Goal: Task Accomplishment & Management: Manage account settings

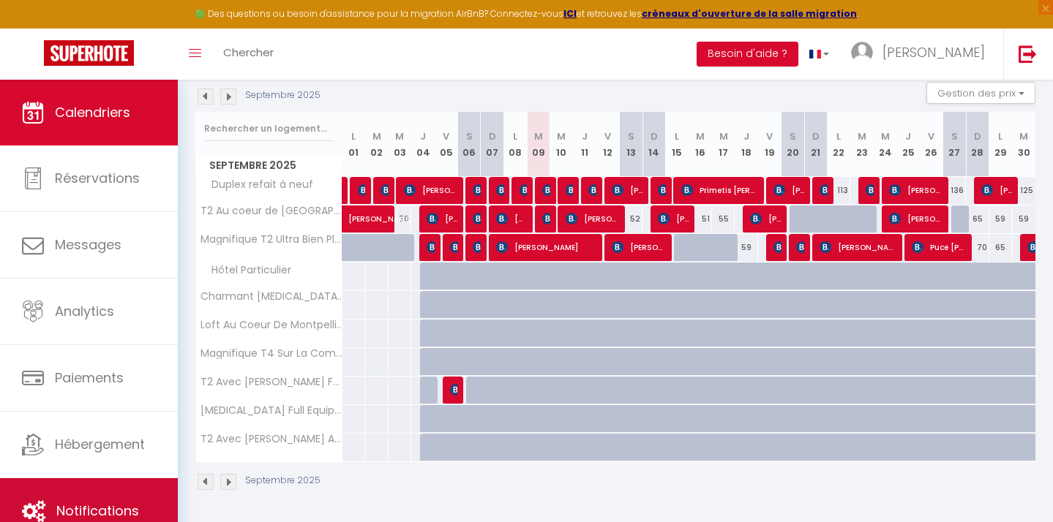
click at [90, 491] on link "Notifications" at bounding box center [89, 511] width 178 height 66
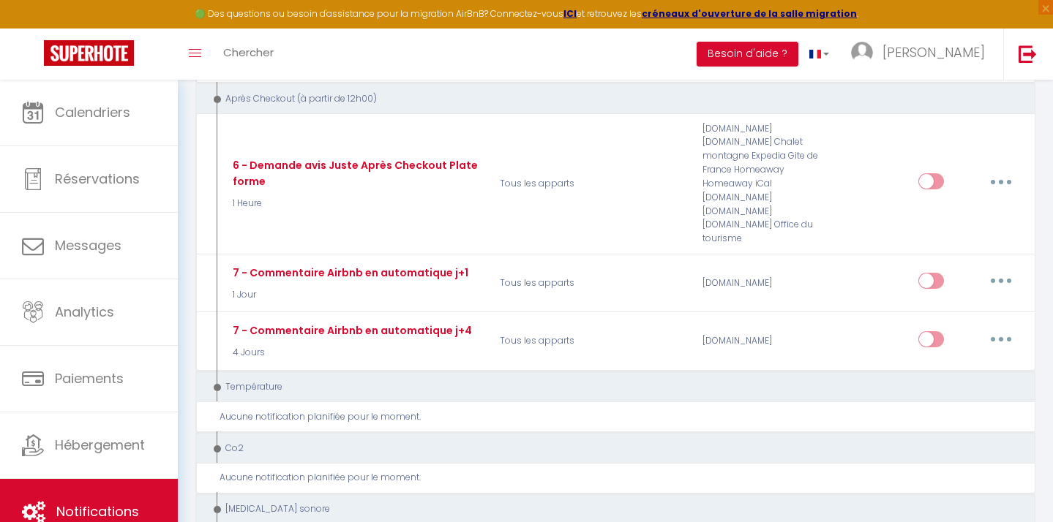
scroll to position [1015, 0]
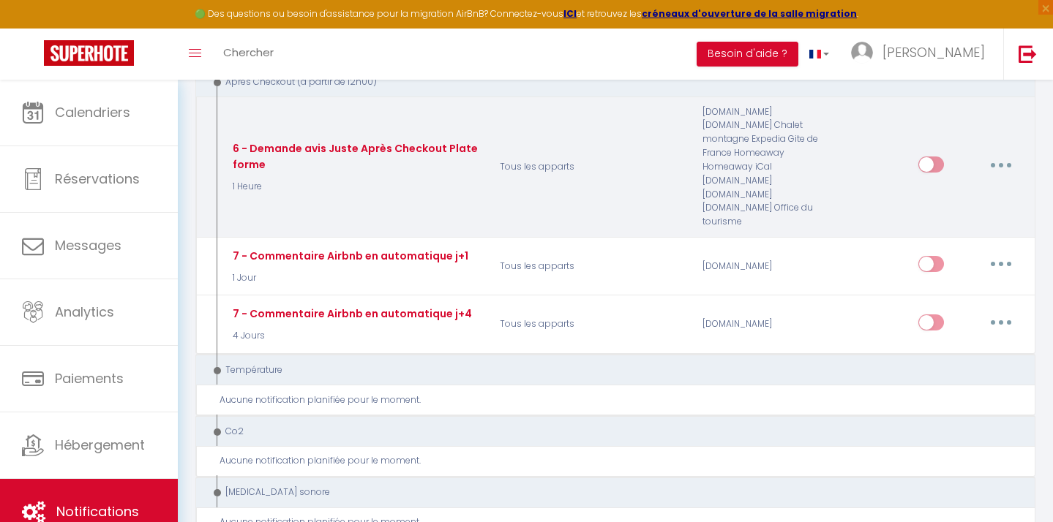
click at [996, 153] on button "button" at bounding box center [1000, 164] width 41 height 23
click at [956, 186] on link "Editer" at bounding box center [963, 198] width 108 height 25
type input "6 - Demande avis Juste Après Checkout Plateforme"
select select "5"
select select "1 Heure"
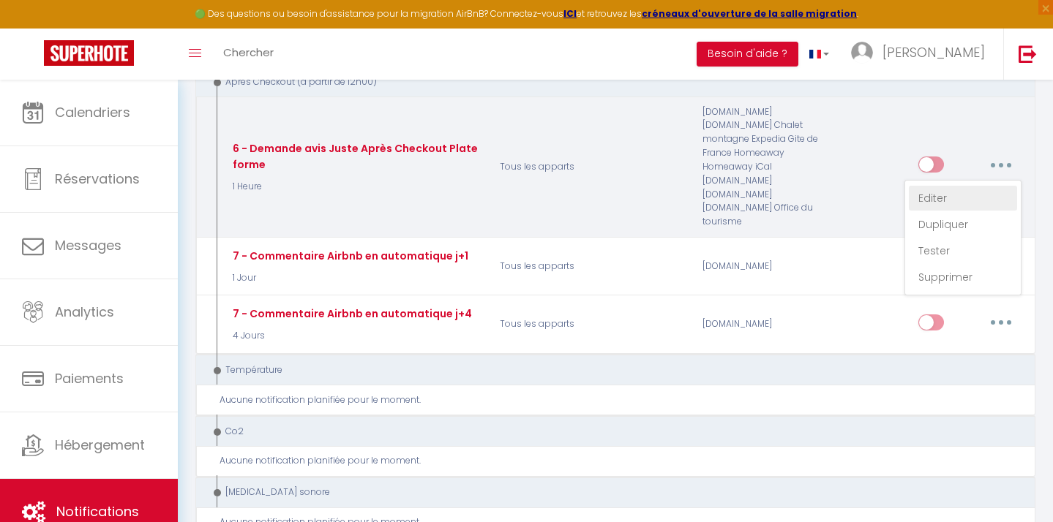
select select "if_booking_is_paid"
checkbox input "true"
checkbox input "false"
radio input "true"
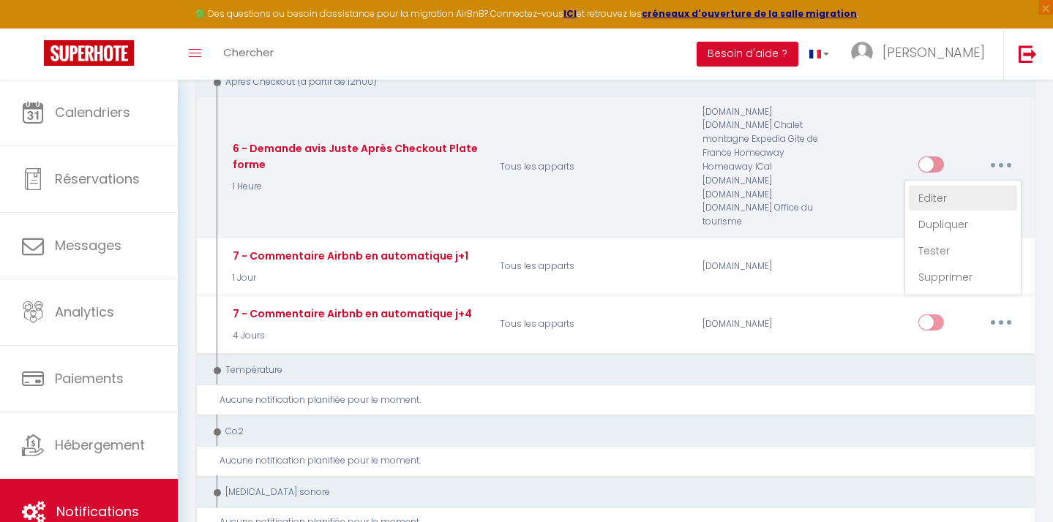
type input "[GUEST:FIRST_NAME], voici un cadeau pour vous avant de quitter [RENTAL:CITY]"
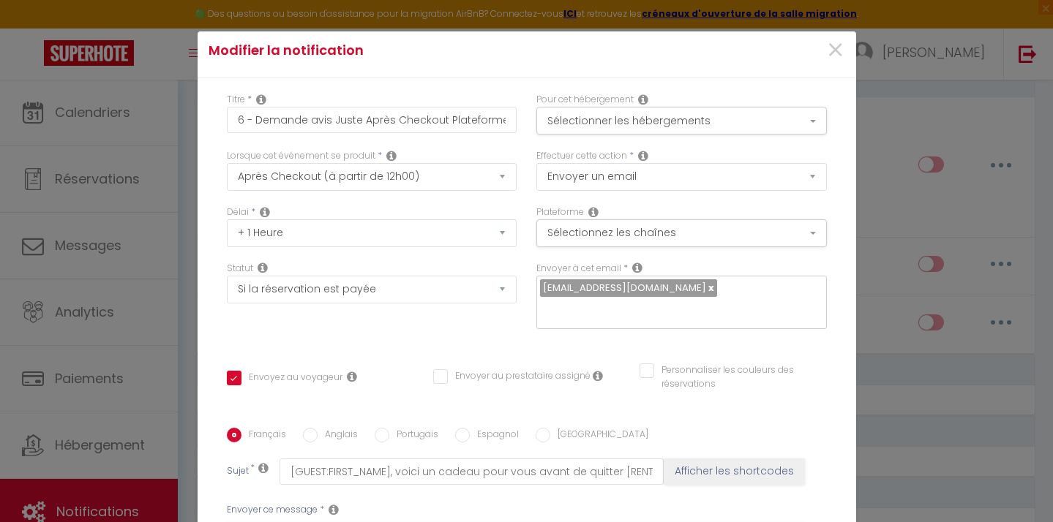
scroll to position [0, 0]
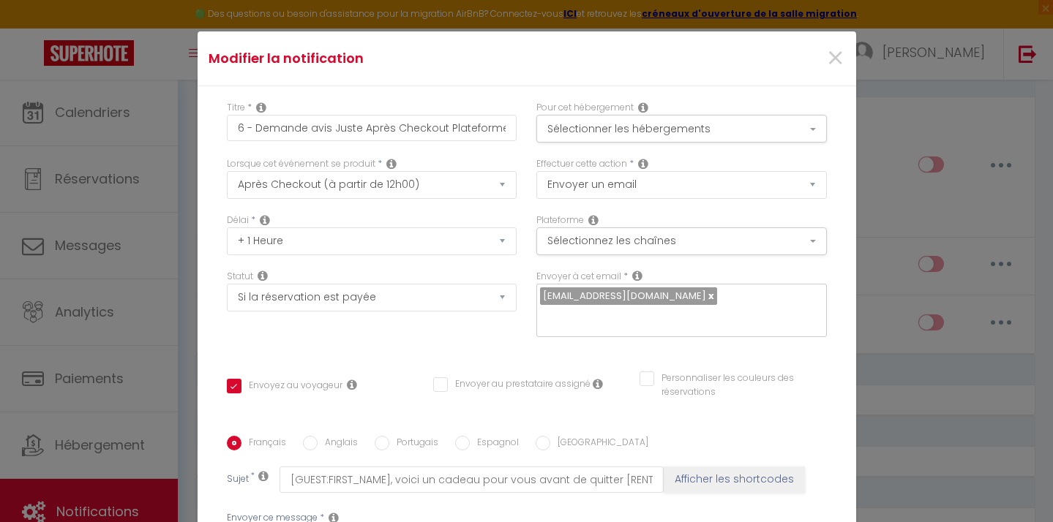
click at [847, 56] on div "×" at bounding box center [745, 58] width 219 height 32
click at [833, 56] on span "×" at bounding box center [835, 59] width 18 height 44
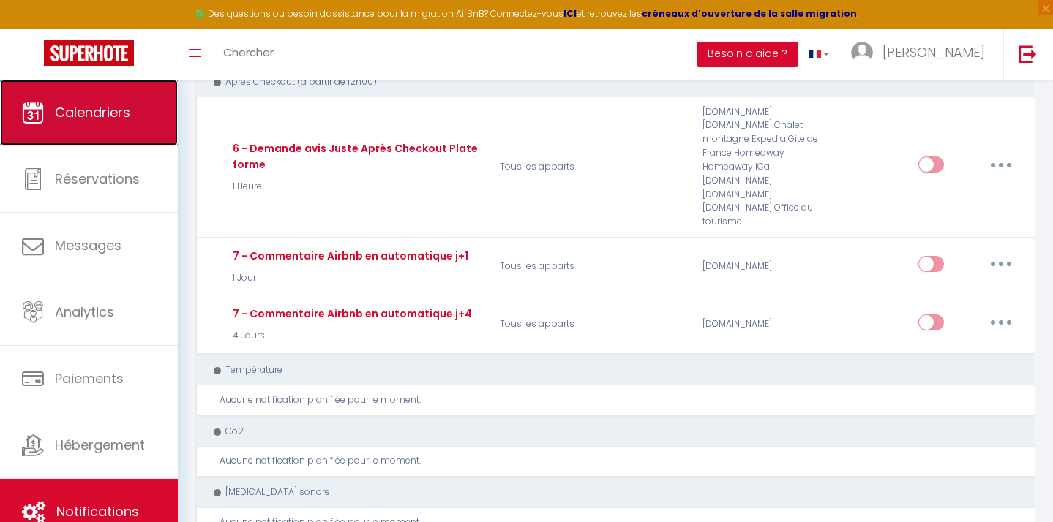
click at [119, 135] on link "Calendriers" at bounding box center [89, 113] width 178 height 66
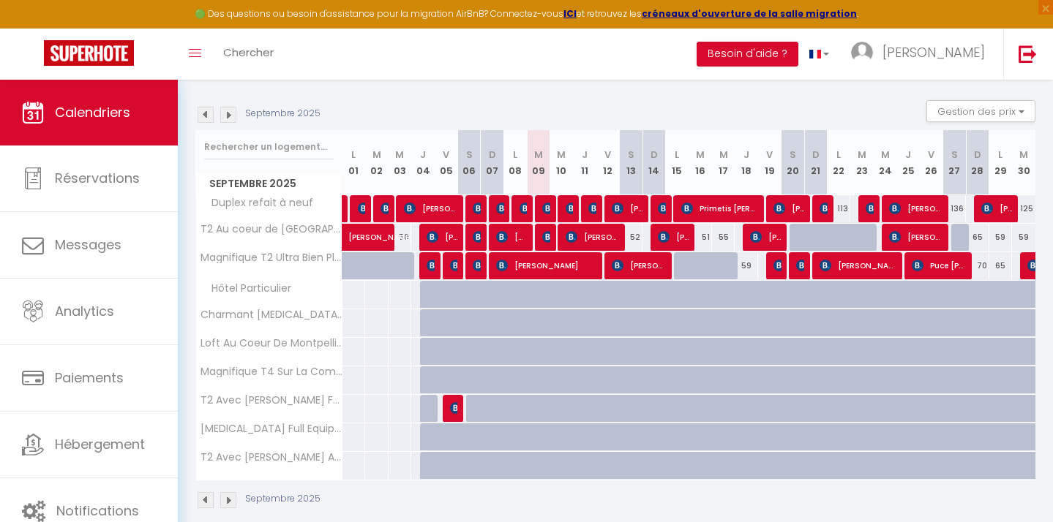
scroll to position [137, 0]
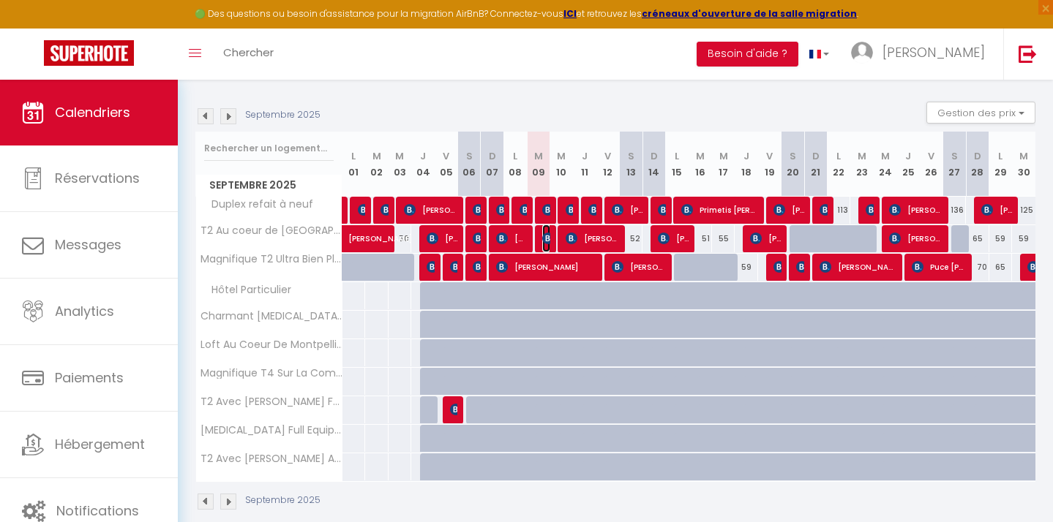
click at [546, 247] on span "[PERSON_NAME]" at bounding box center [546, 239] width 8 height 28
select select "OK"
select select "KO"
select select "0"
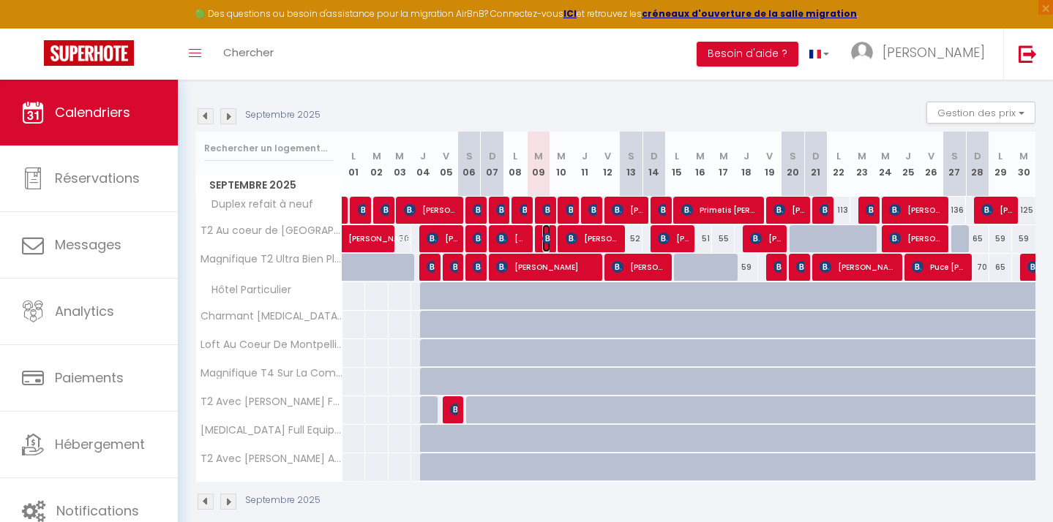
select select "1"
select select
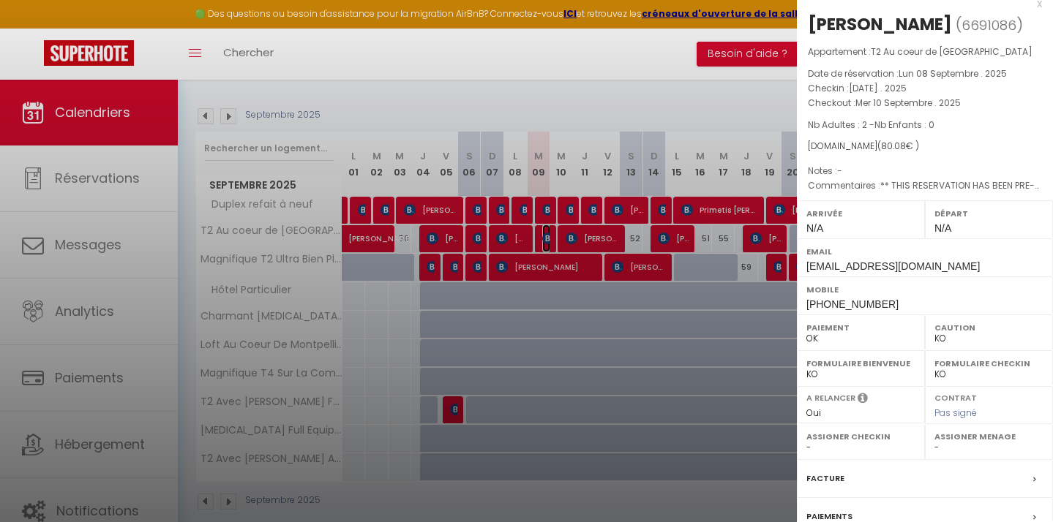
scroll to position [0, 0]
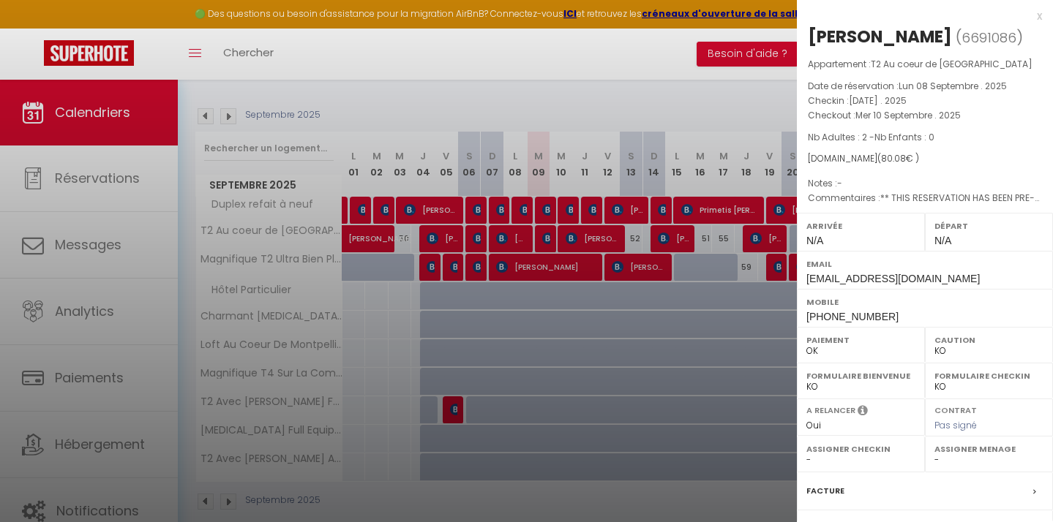
click at [711, 125] on div at bounding box center [526, 261] width 1053 height 522
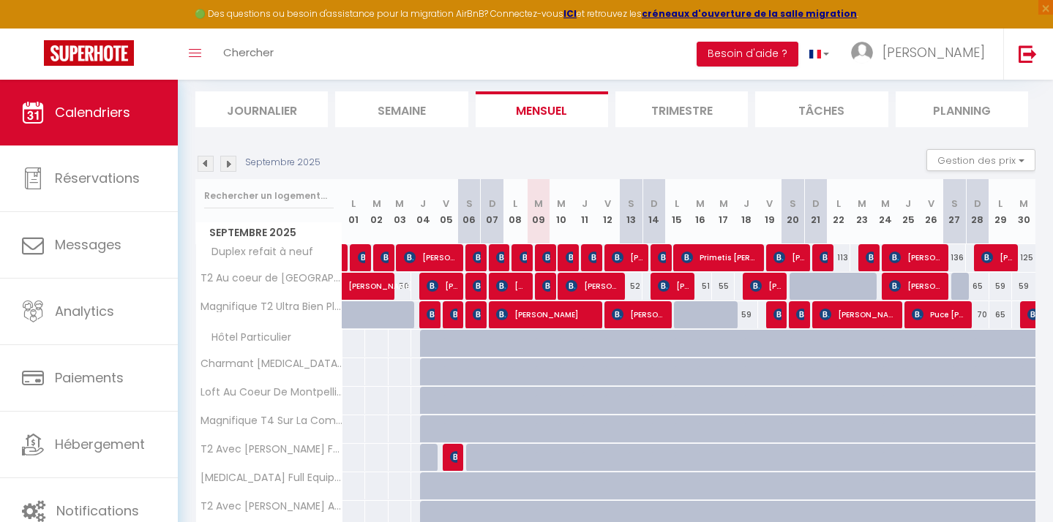
scroll to position [86, 0]
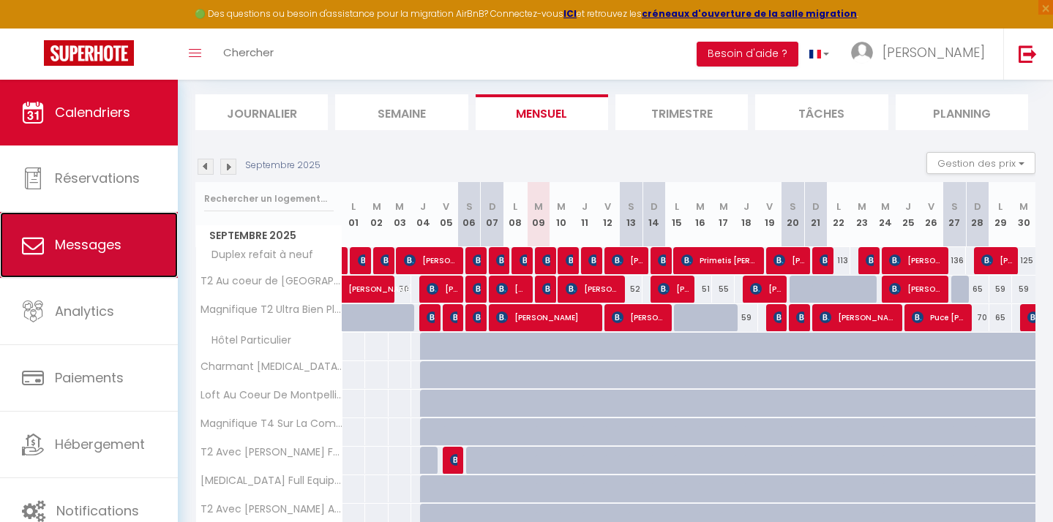
click at [92, 224] on link "Messages" at bounding box center [89, 245] width 178 height 66
select select "message"
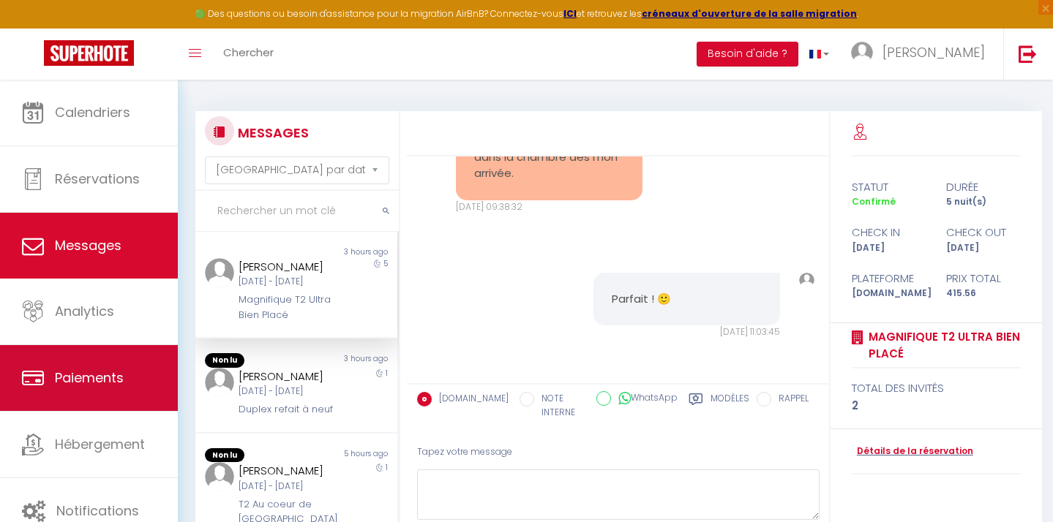
scroll to position [80, 0]
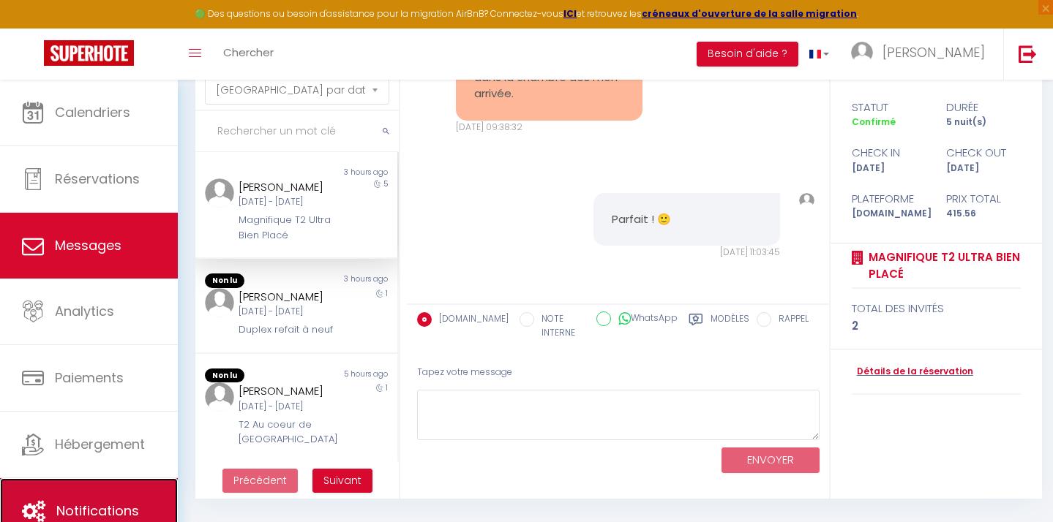
click at [102, 497] on link "Notifications" at bounding box center [89, 511] width 178 height 66
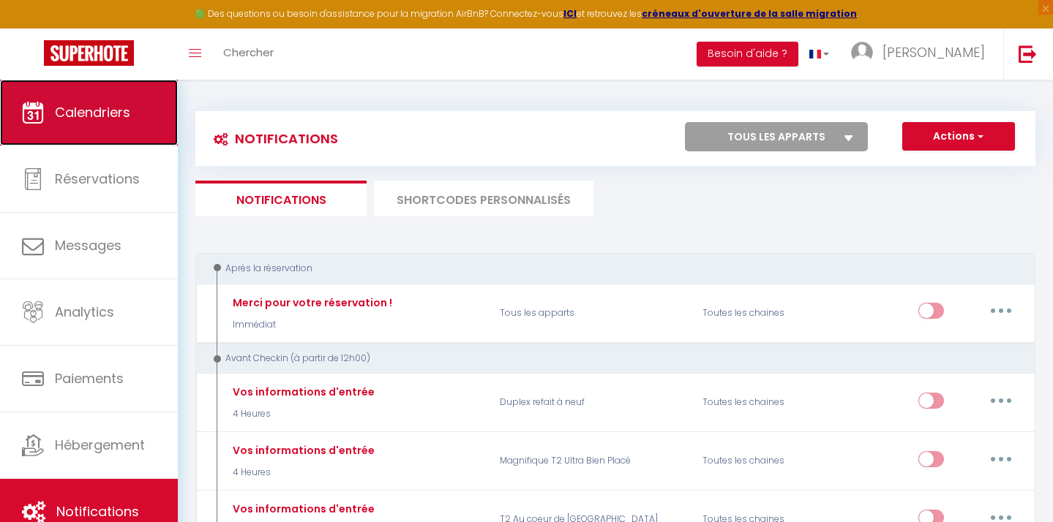
click at [67, 128] on link "Calendriers" at bounding box center [89, 113] width 178 height 66
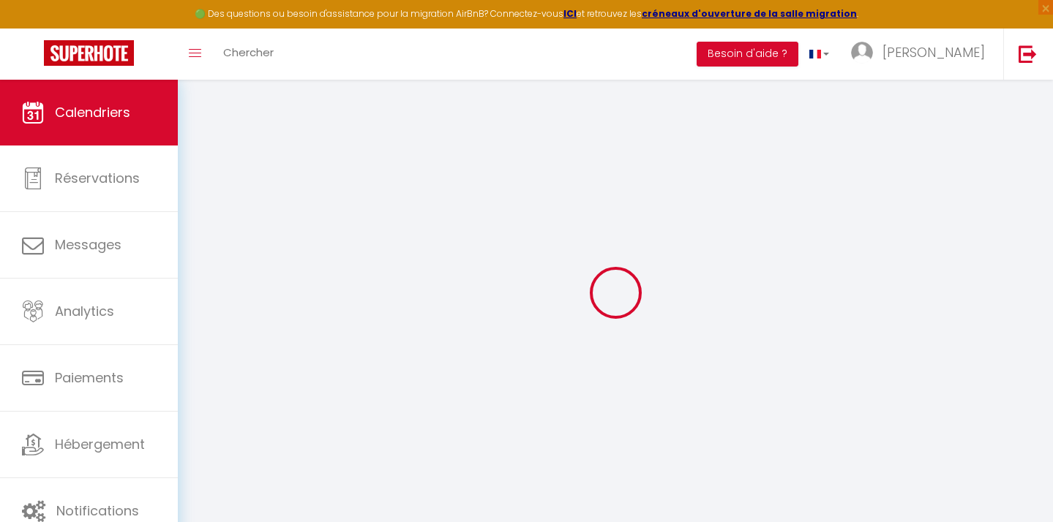
select select
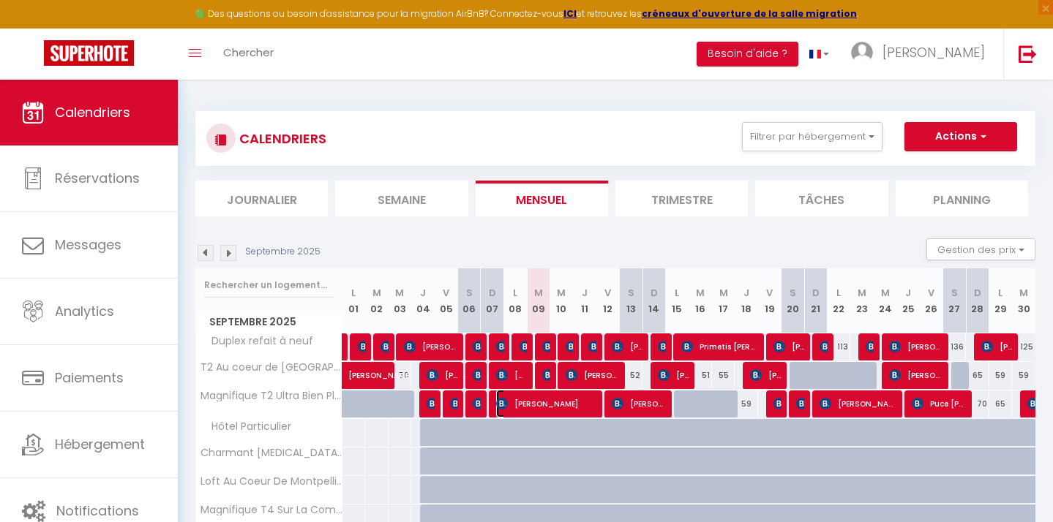
click at [591, 403] on span "[PERSON_NAME]" at bounding box center [547, 404] width 102 height 28
select select "OK"
select select "KO"
select select "0"
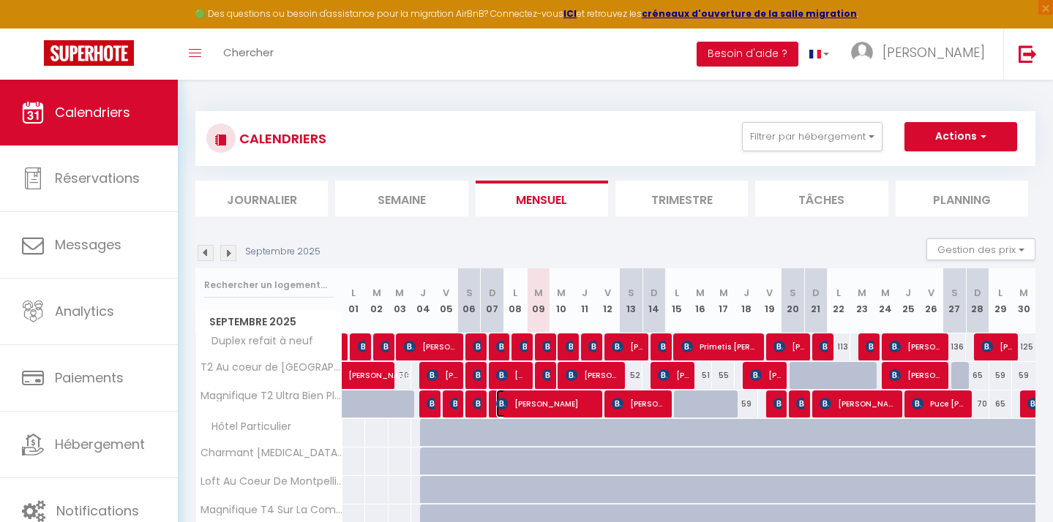
select select "1"
select select
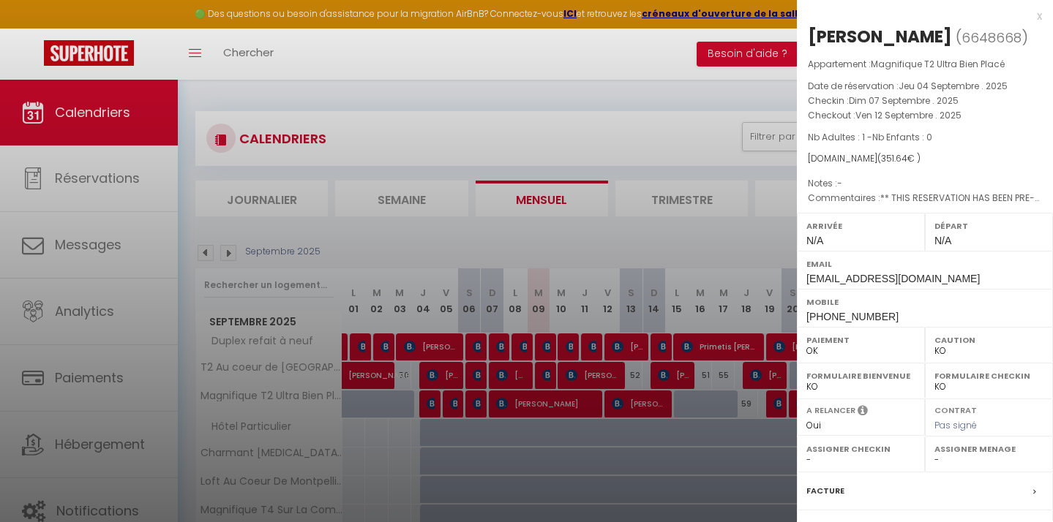
drag, startPoint x: 851, startPoint y: 116, endPoint x: 945, endPoint y: 116, distance: 93.6
click at [945, 116] on p "Checkout : [DATE] . 2025" at bounding box center [925, 115] width 234 height 15
drag, startPoint x: 940, startPoint y: 117, endPoint x: 838, endPoint y: 117, distance: 102.4
click at [838, 117] on p "Checkout : [DATE] . 2025" at bounding box center [925, 115] width 234 height 15
click at [958, 126] on div "Appartement : Magnifique T2 Ultra Bien Placé Date de réservation : [DATE] . 202…" at bounding box center [925, 131] width 256 height 149
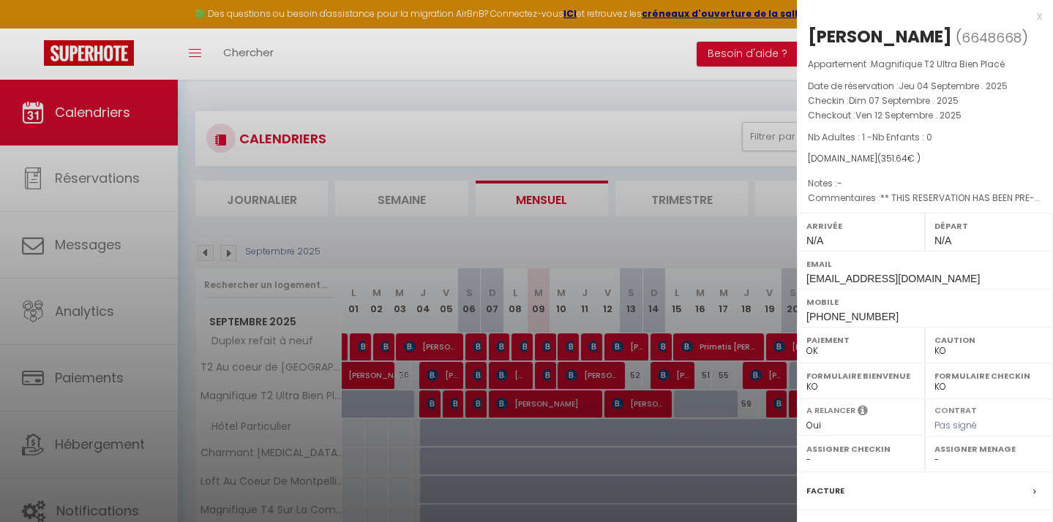
click at [1038, 18] on div "x" at bounding box center [919, 16] width 245 height 18
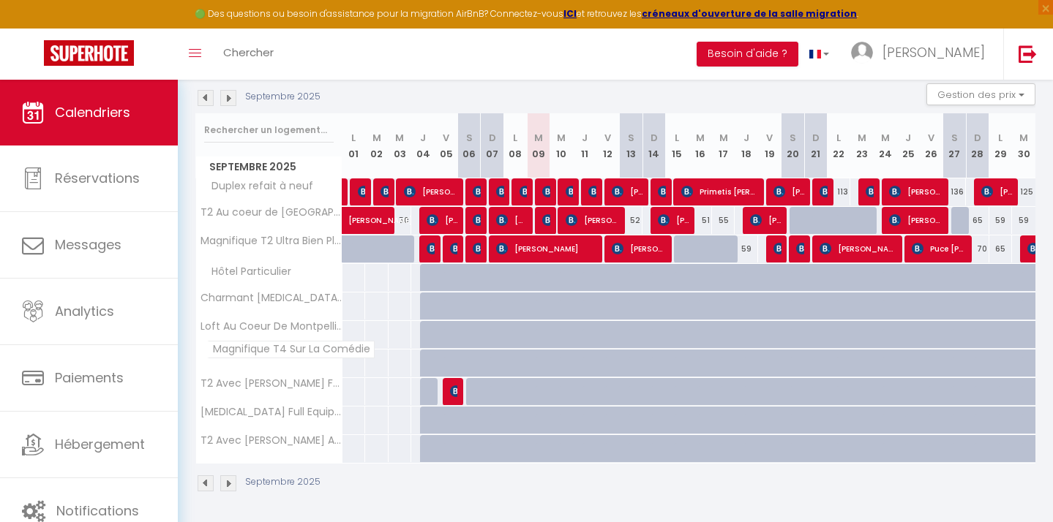
scroll to position [157, 0]
